Goal: Task Accomplishment & Management: Complete application form

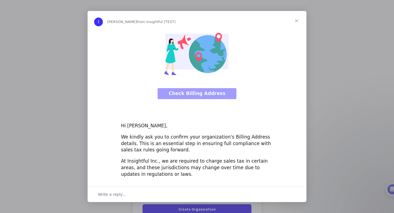
click at [298, 20] on span "Close" at bounding box center [297, 21] width 20 height 20
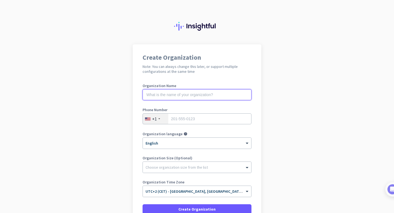
click at [195, 90] on input "text" at bounding box center [196, 94] width 109 height 11
type input "O"
type input "r"
type input "Org"
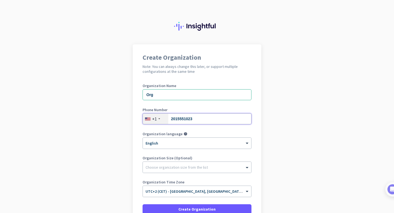
type input "2015551023"
click at [185, 160] on div "Organization Size (Optional) Choose organization size from the list" at bounding box center [196, 167] width 109 height 22
click at [182, 168] on div at bounding box center [197, 165] width 108 height 5
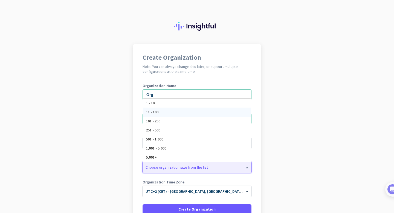
click at [180, 109] on div "11 - 100" at bounding box center [197, 111] width 108 height 9
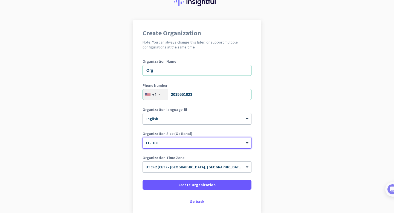
scroll to position [52, 0]
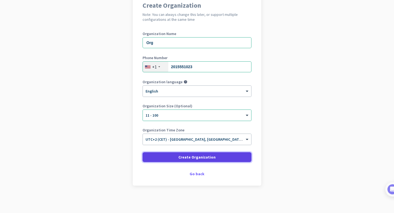
click at [196, 159] on span "Create Organization" at bounding box center [196, 156] width 37 height 5
